Goal: Task Accomplishment & Management: Use online tool/utility

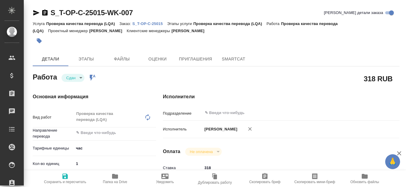
type textarea "x"
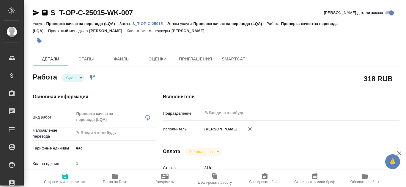
type textarea "x"
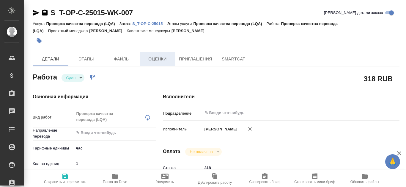
type textarea "x"
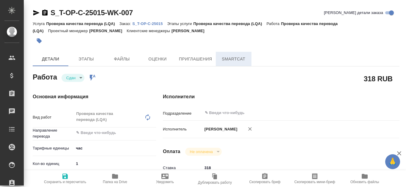
click at [231, 61] on span "SmartCat" at bounding box center [233, 58] width 29 height 7
type textarea "x"
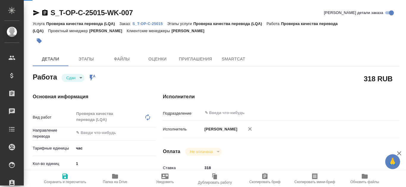
type textarea "x"
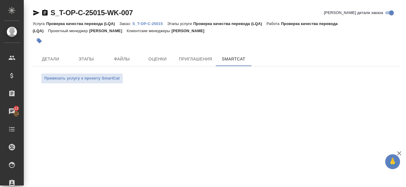
click at [152, 26] on p "S_T-OP-C-25015" at bounding box center [149, 23] width 35 height 4
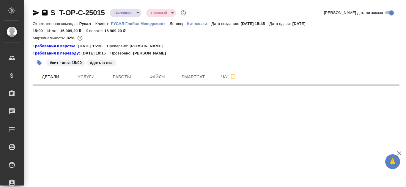
select select "RU"
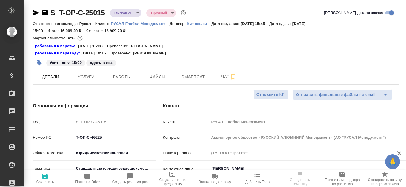
type textarea "x"
type input "[PERSON_NAME]"
click at [192, 80] on span "Smartcat" at bounding box center [193, 76] width 29 height 7
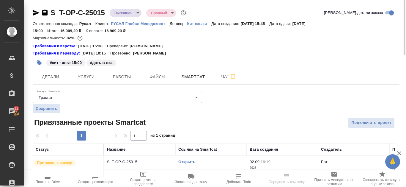
scroll to position [10, 0]
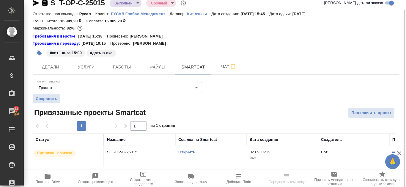
click at [190, 152] on link "Открыть" at bounding box center [186, 151] width 17 height 4
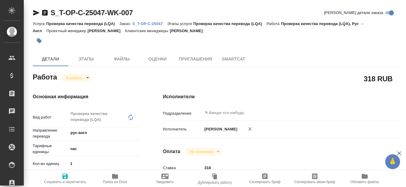
type textarea "x"
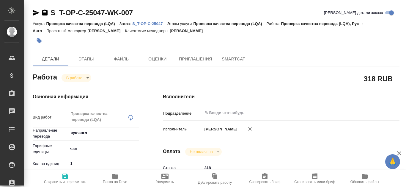
type textarea "x"
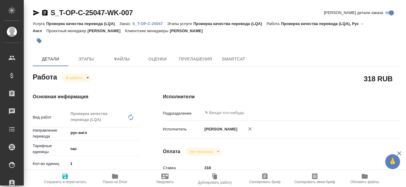
type textarea "x"
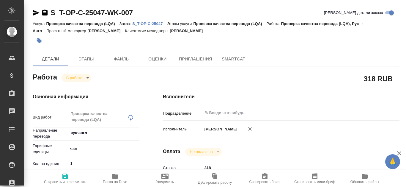
type textarea "x"
